Goal: Information Seeking & Learning: Learn about a topic

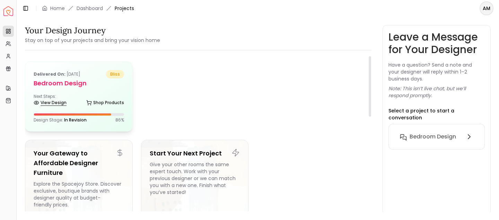
click at [58, 101] on link "View Design" at bounding box center [50, 103] width 33 height 10
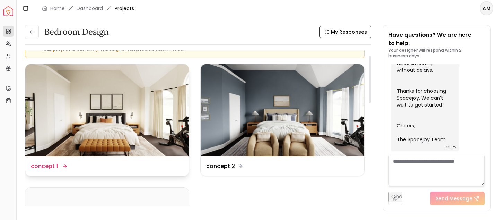
scroll to position [18, 0]
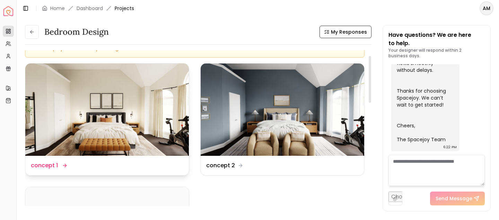
click at [136, 110] on img at bounding box center [107, 109] width 164 height 92
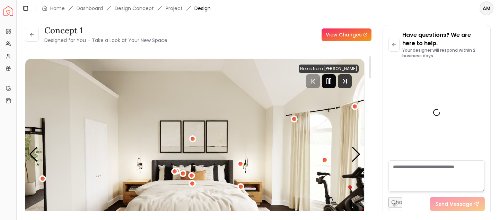
click at [331, 83] on rect "Pause" at bounding box center [330, 81] width 1 height 6
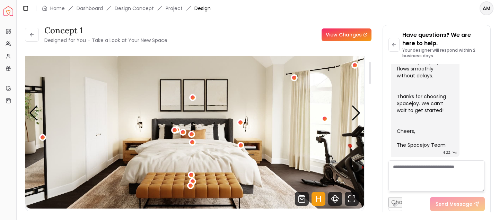
scroll to position [41, 0]
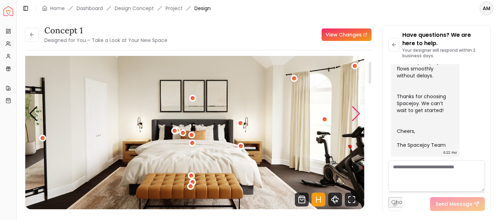
click at [359, 112] on div "Next slide" at bounding box center [355, 113] width 9 height 15
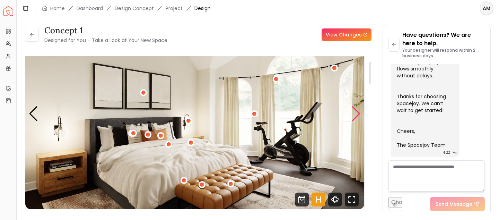
click at [359, 112] on div "Next slide" at bounding box center [355, 113] width 9 height 15
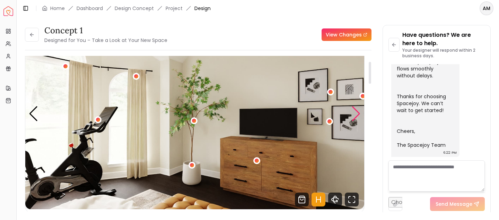
click at [359, 112] on div "Next slide" at bounding box center [355, 113] width 9 height 15
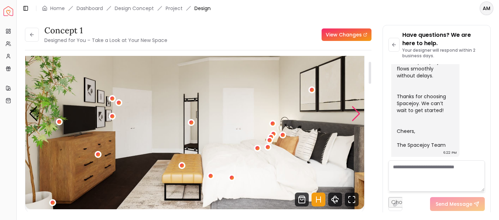
click at [359, 112] on div "Next slide" at bounding box center [355, 113] width 9 height 15
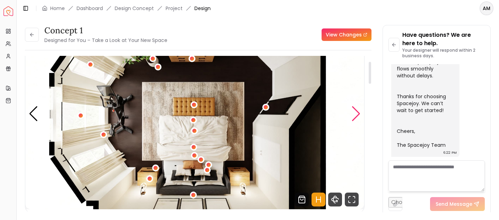
click at [359, 112] on div "Next slide" at bounding box center [355, 113] width 9 height 15
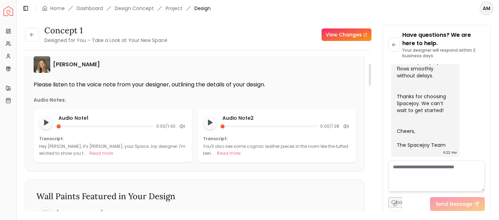
scroll to position [0, 0]
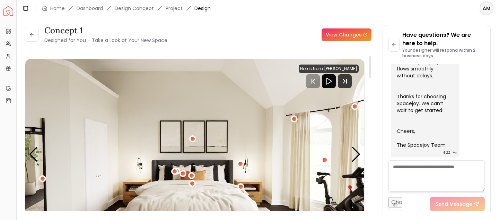
click at [38, 42] on div "concept 1 Designed for You – Take a Look at Your New Space" at bounding box center [96, 34] width 142 height 19
click at [37, 38] on button at bounding box center [32, 35] width 14 height 14
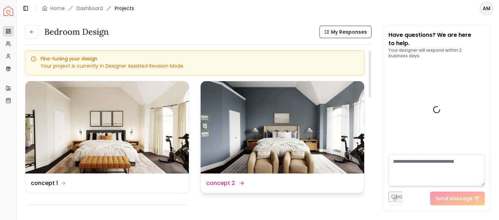
click at [266, 127] on img at bounding box center [283, 127] width 164 height 92
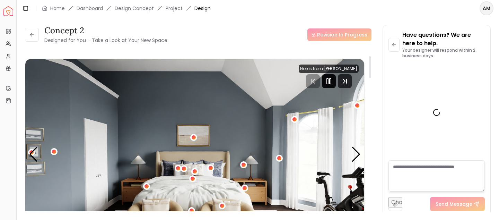
click at [331, 80] on icon "Pause" at bounding box center [329, 81] width 8 height 8
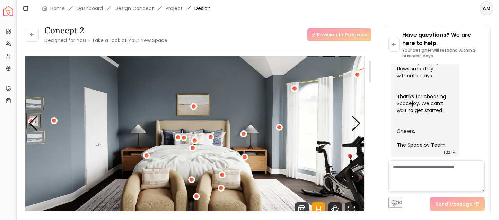
scroll to position [34, 0]
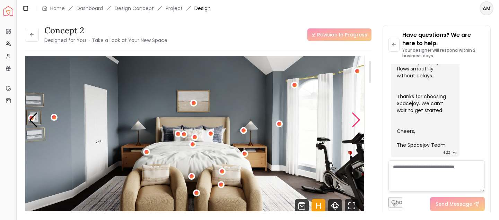
click at [360, 121] on div "Next slide" at bounding box center [355, 119] width 9 height 15
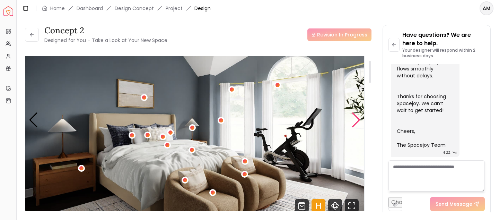
click at [360, 121] on div "Next slide" at bounding box center [355, 119] width 9 height 15
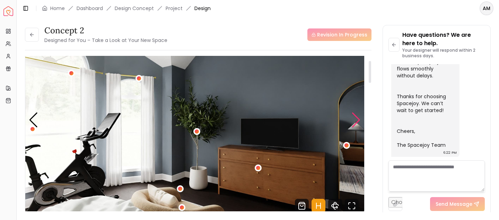
click at [360, 121] on div "Next slide" at bounding box center [355, 119] width 9 height 15
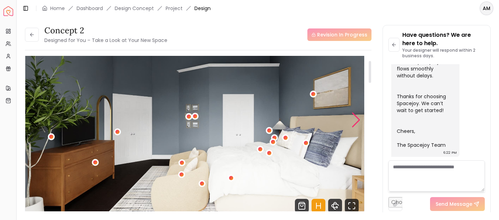
click at [360, 121] on div "Next slide" at bounding box center [355, 119] width 9 height 15
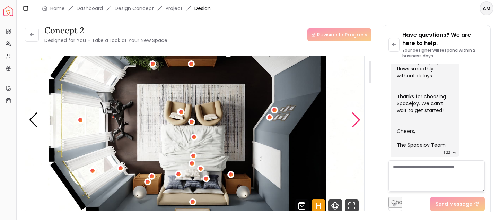
click at [360, 121] on div "Next slide" at bounding box center [355, 119] width 9 height 15
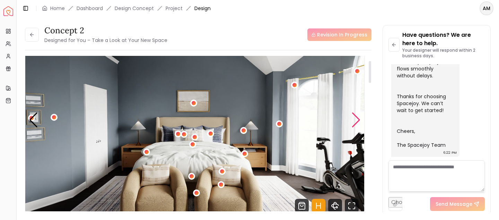
click at [360, 121] on div "Next slide" at bounding box center [355, 119] width 9 height 15
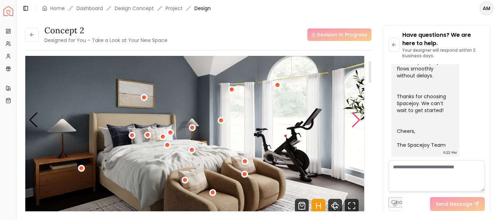
click at [360, 121] on div "Next slide" at bounding box center [355, 119] width 9 height 15
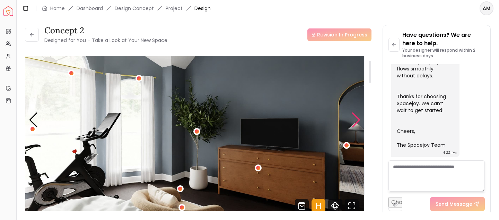
click at [360, 121] on div "Next slide" at bounding box center [355, 119] width 9 height 15
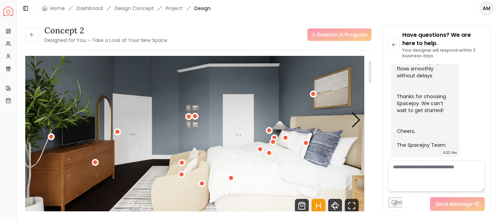
click at [361, 124] on img "4 / 5" at bounding box center [194, 120] width 339 height 191
click at [29, 38] on button at bounding box center [32, 35] width 14 height 14
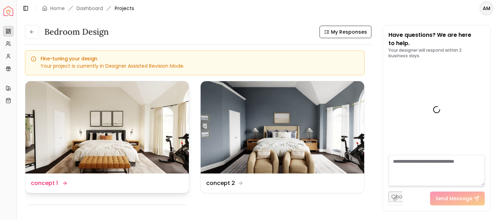
scroll to position [319, 0]
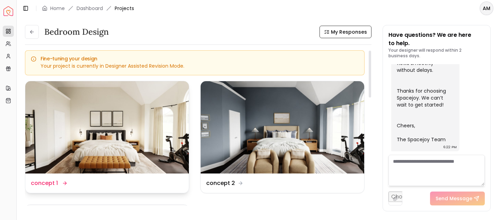
click at [144, 103] on img at bounding box center [107, 127] width 164 height 92
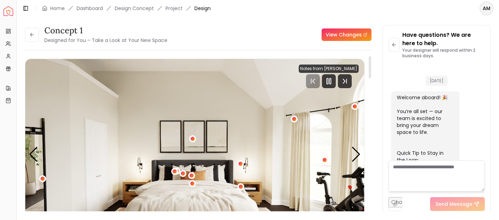
scroll to position [313, 0]
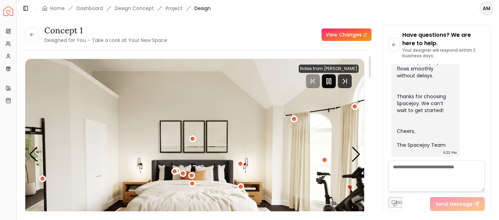
click at [333, 84] on icon "Pause" at bounding box center [329, 81] width 8 height 8
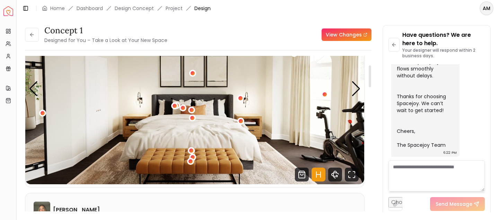
scroll to position [60, 0]
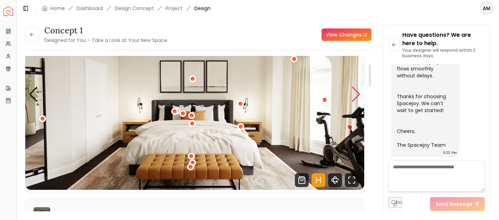
click at [357, 95] on div "Next slide" at bounding box center [355, 94] width 9 height 15
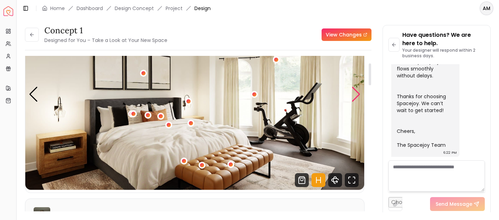
scroll to position [35, 0]
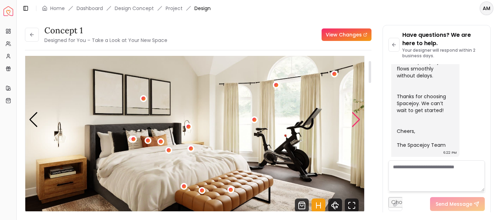
click at [356, 122] on div "Next slide" at bounding box center [355, 119] width 9 height 15
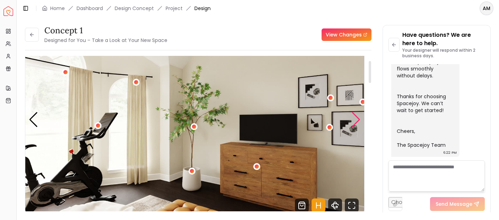
click at [356, 122] on div "Next slide" at bounding box center [355, 119] width 9 height 15
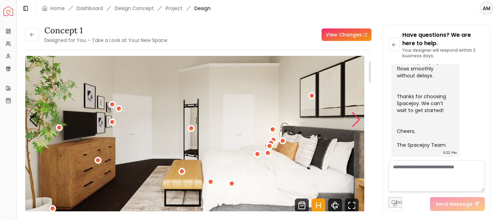
click at [356, 122] on div "Next slide" at bounding box center [355, 119] width 9 height 15
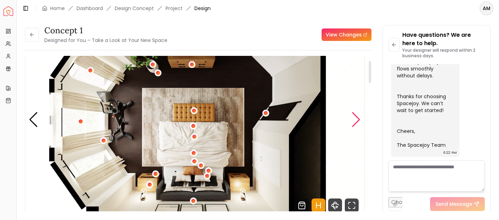
click at [356, 122] on div "Next slide" at bounding box center [355, 119] width 9 height 15
